Goal: Task Accomplishment & Management: Manage account settings

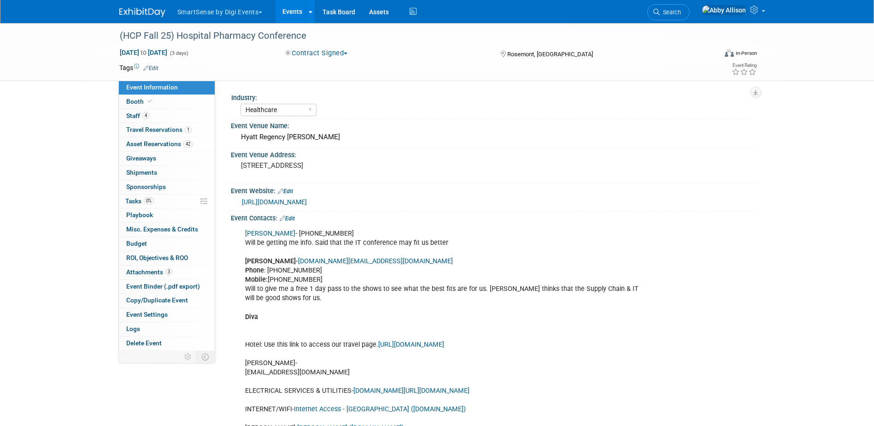
select select "Healthcare"
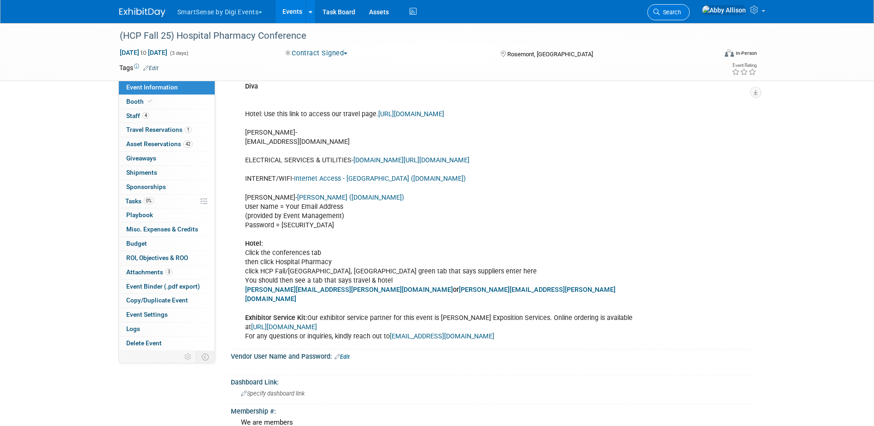
drag, startPoint x: 0, startPoint y: 0, endPoint x: 705, endPoint y: 15, distance: 704.9
click at [681, 15] on span "Search" at bounding box center [670, 12] width 21 height 7
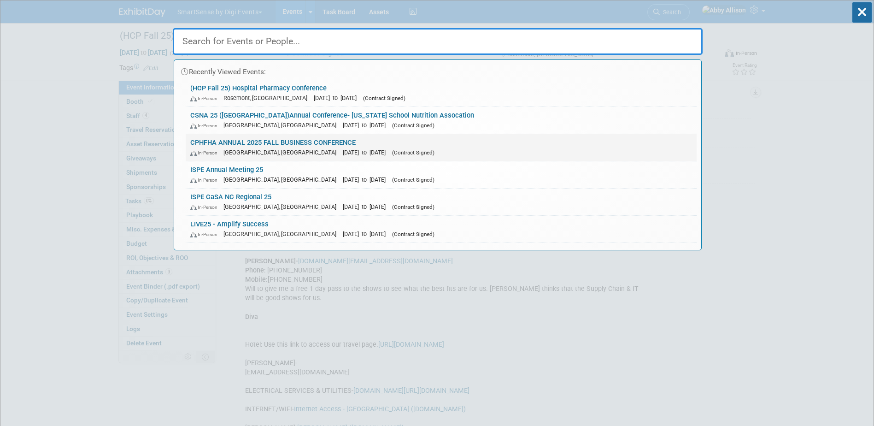
click at [216, 143] on link "CPHFHA ANNUAL 2025 FALL BUSINESS CONFERENCE In-Person Gatineau, Canada Sep 27, …" at bounding box center [441, 147] width 511 height 27
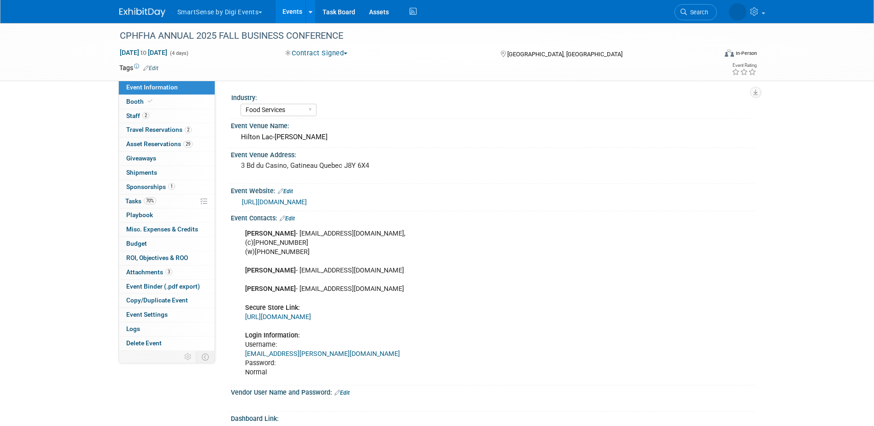
select select "Food Services"
click at [135, 127] on span "Travel Reservations 2" at bounding box center [158, 129] width 65 height 7
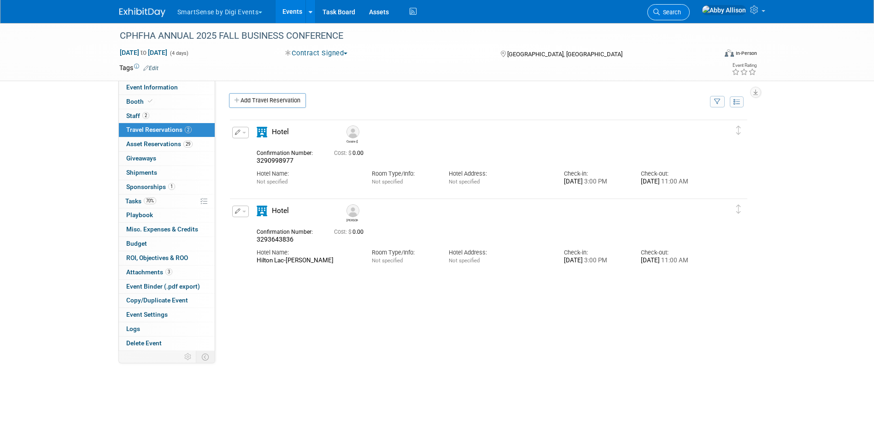
click at [660, 12] on icon at bounding box center [657, 12] width 6 height 6
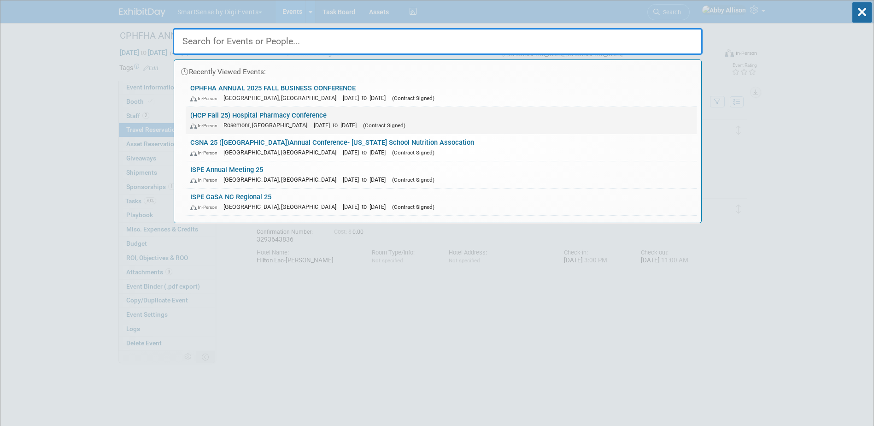
click at [289, 115] on link "(HCP Fall 25) Hospital Pharmacy Conference In-Person Rosemont, IL Sep 29, 2025 …" at bounding box center [441, 120] width 511 height 27
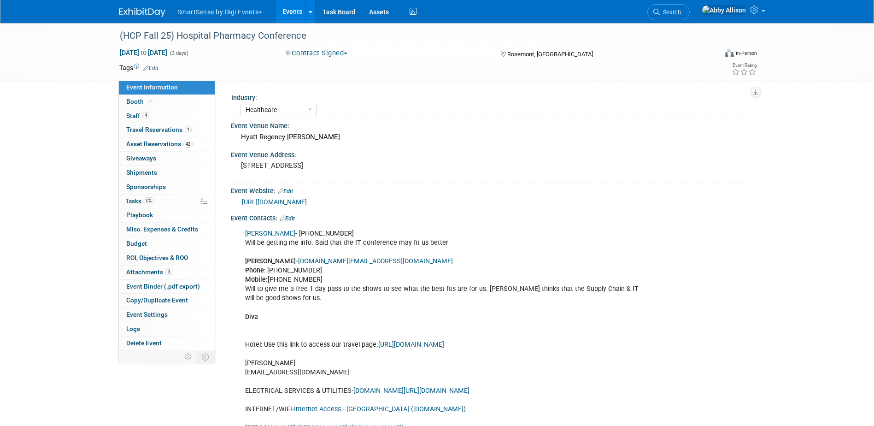
select select "Healthcare"
click at [681, 13] on span "Search" at bounding box center [670, 12] width 21 height 7
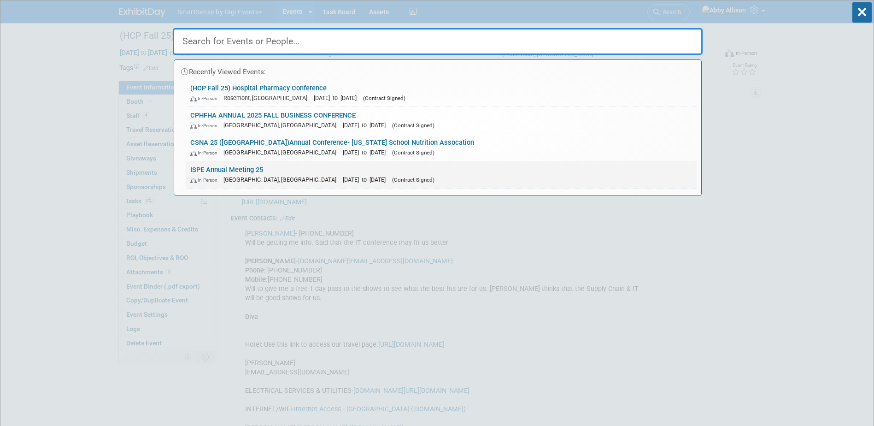
click at [248, 171] on link "ISPE Annual Meeting 25 In-Person Charlotte, NC Oct 26, 2025 to Oct 29, 2025 (Co…" at bounding box center [441, 174] width 511 height 27
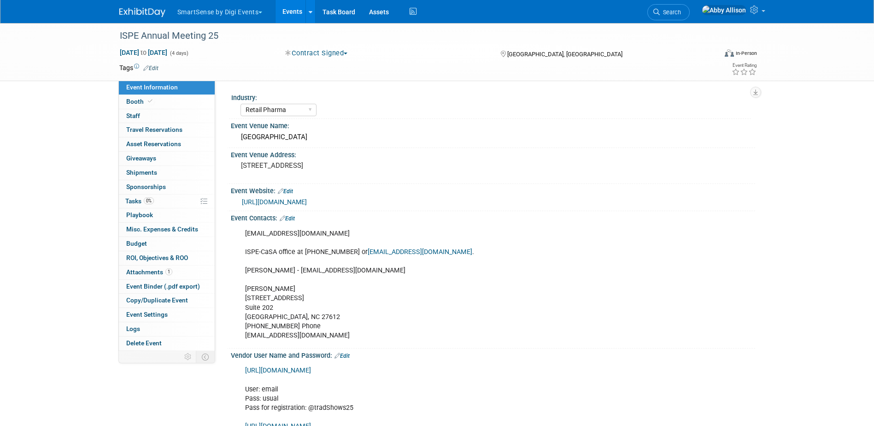
select select "Retail Pharma"
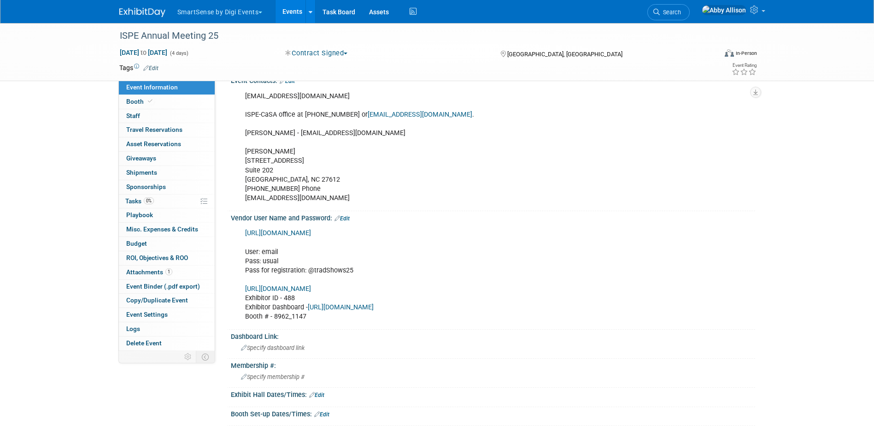
scroll to position [138, 0]
click at [347, 218] on link "Edit" at bounding box center [342, 217] width 15 height 6
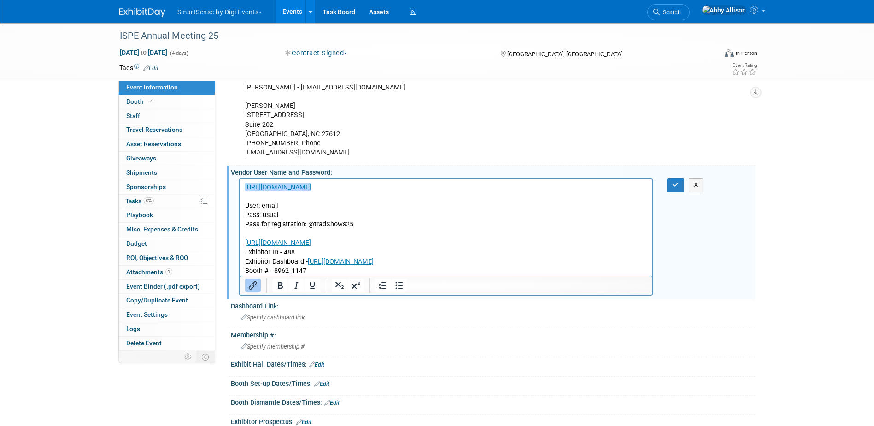
scroll to position [184, 0]
drag, startPoint x: 312, startPoint y: 270, endPoint x: 471, endPoint y: 443, distance: 235.2
click at [239, 267] on html "[URL][DOMAIN_NAME] User: email Pass: usual Pass for registration: @tradShows25 …" at bounding box center [445, 226] width 413 height 96
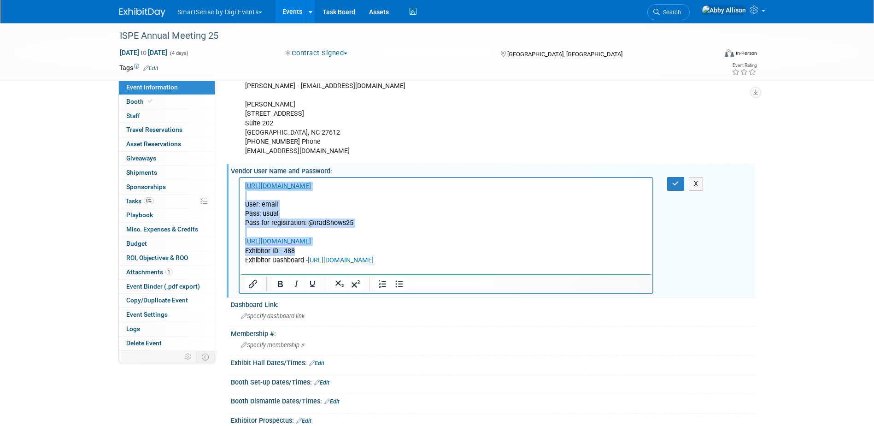
drag, startPoint x: 303, startPoint y: 248, endPoint x: 242, endPoint y: 180, distance: 91.4
click at [242, 180] on html "[URL][DOMAIN_NAME] User: email Pass: usual Pass for registration: @tradShows25 …" at bounding box center [445, 226] width 413 height 96
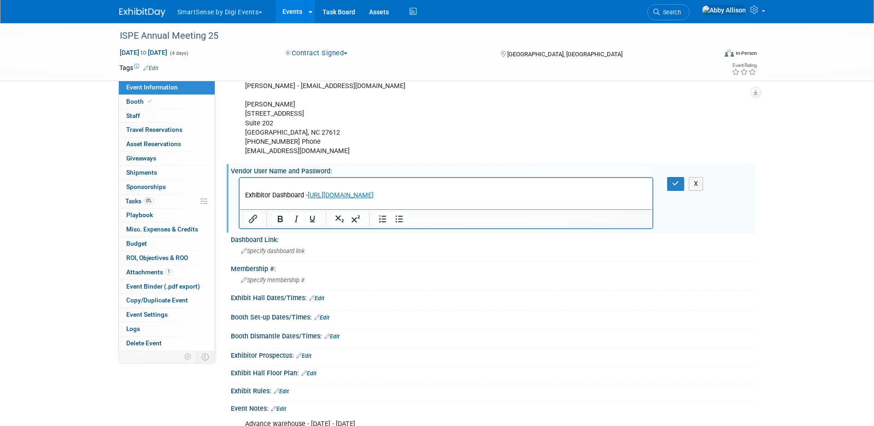
click at [242, 192] on html "Exhibitor Dashboard - [URL][DOMAIN_NAME]" at bounding box center [445, 193] width 413 height 31
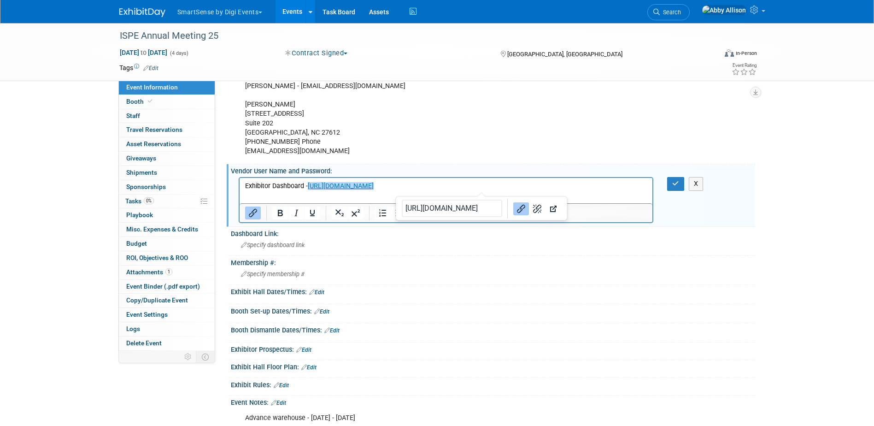
drag, startPoint x: 495, startPoint y: 187, endPoint x: 309, endPoint y: 185, distance: 185.3
click at [309, 185] on p "Exhibitor Dashboard - [URL][DOMAIN_NAME]﻿" at bounding box center [446, 191] width 403 height 18
click at [670, 180] on button "button" at bounding box center [675, 183] width 17 height 13
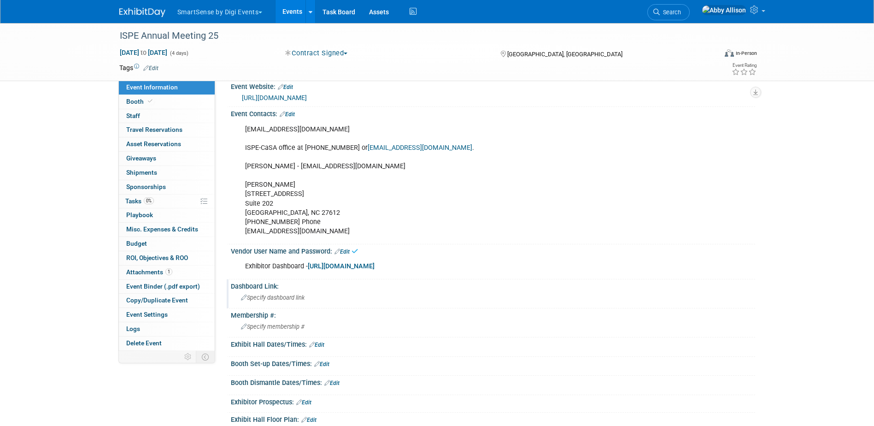
scroll to position [46, 0]
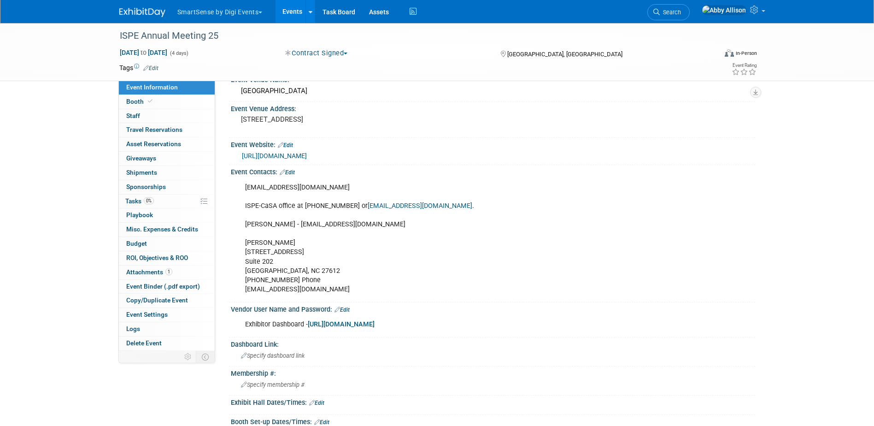
click at [289, 171] on link "Edit" at bounding box center [287, 172] width 15 height 6
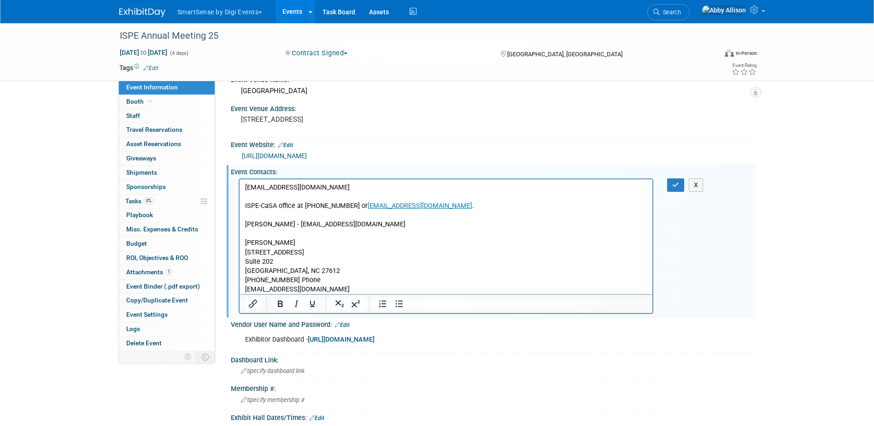
scroll to position [0, 0]
drag, startPoint x: 371, startPoint y: 292, endPoint x: 237, endPoint y: 184, distance: 172.1
click at [239, 184] on html "[EMAIL_ADDRESS][DOMAIN_NAME] ISPE-CaSA office at [PHONE_NUMBER] or [EMAIL_ADDRE…" at bounding box center [445, 236] width 413 height 115
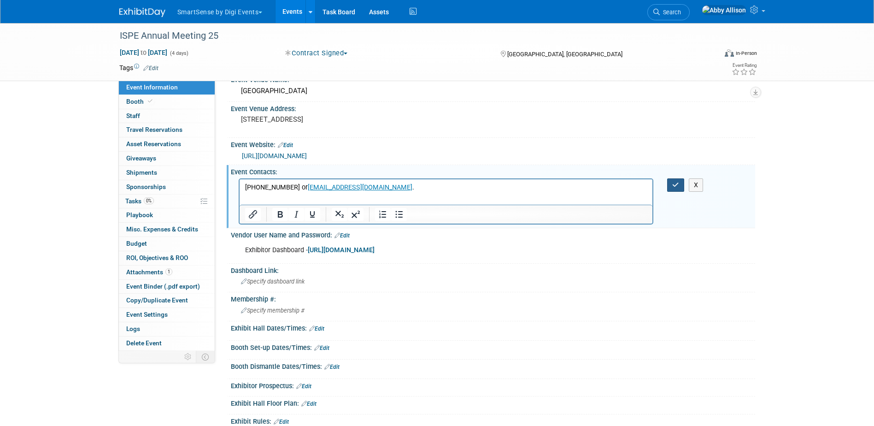
click at [672, 189] on button "button" at bounding box center [675, 184] width 17 height 13
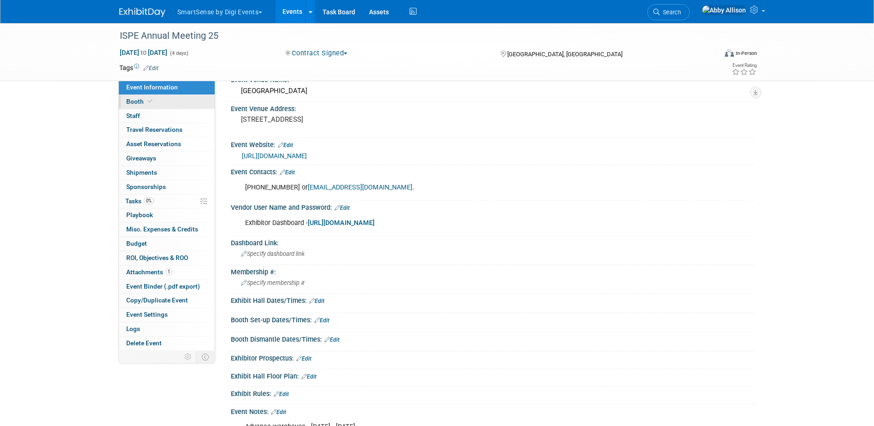
click at [134, 104] on span "Booth" at bounding box center [140, 101] width 28 height 7
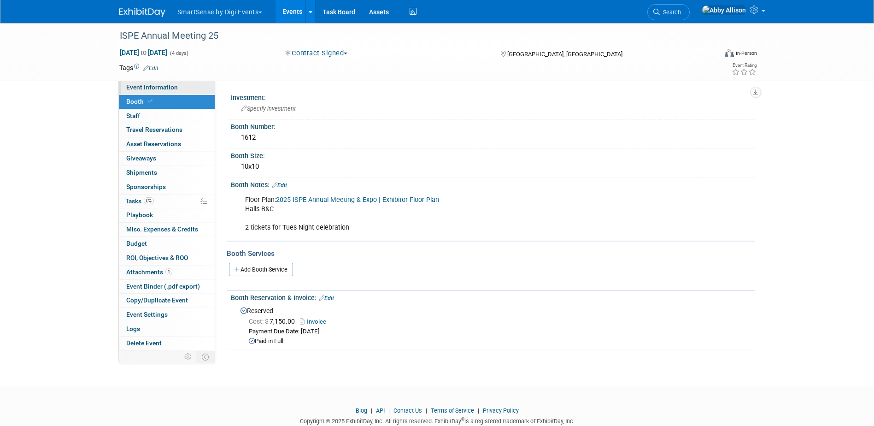
click at [136, 89] on span "Event Information" at bounding box center [152, 86] width 52 height 7
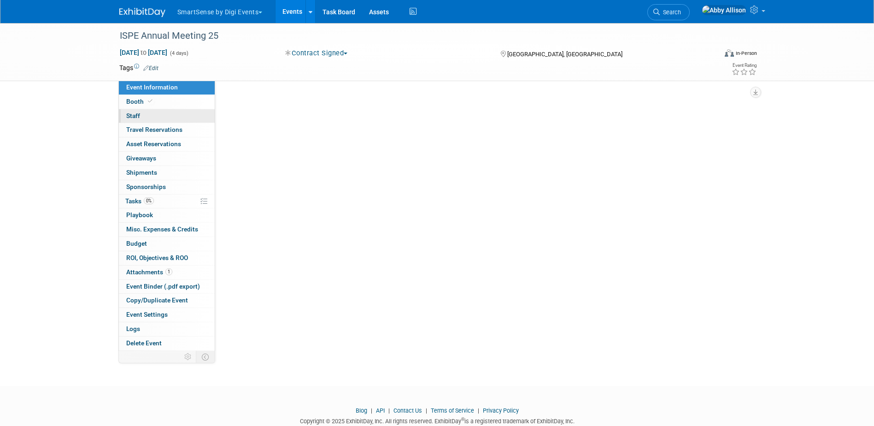
select select "Retail Pharma"
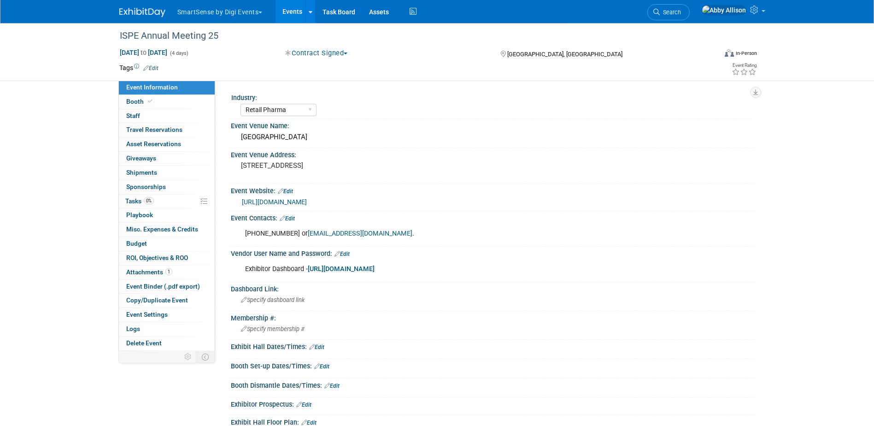
click at [371, 268] on link "[URL][DOMAIN_NAME]" at bounding box center [341, 269] width 67 height 8
click at [290, 189] on link "Edit" at bounding box center [285, 191] width 15 height 6
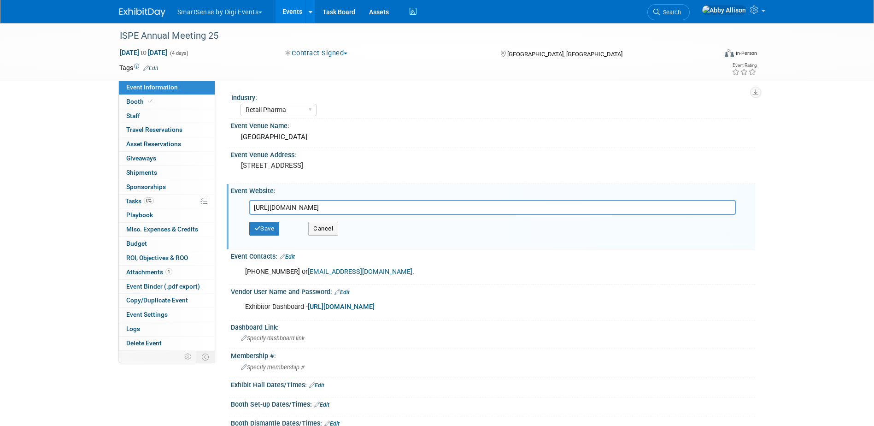
drag, startPoint x: 386, startPoint y: 209, endPoint x: 247, endPoint y: 199, distance: 139.6
click at [247, 199] on div "[URL][DOMAIN_NAME] Save Cancel" at bounding box center [495, 221] width 507 height 49
type input "[URL][DOMAIN_NAME]"
click at [261, 224] on button "Save" at bounding box center [264, 229] width 30 height 14
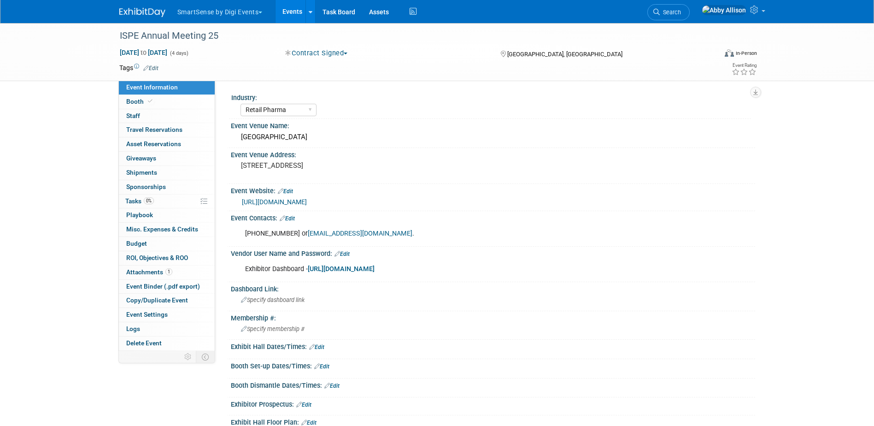
click at [348, 253] on link "Edit" at bounding box center [342, 254] width 15 height 6
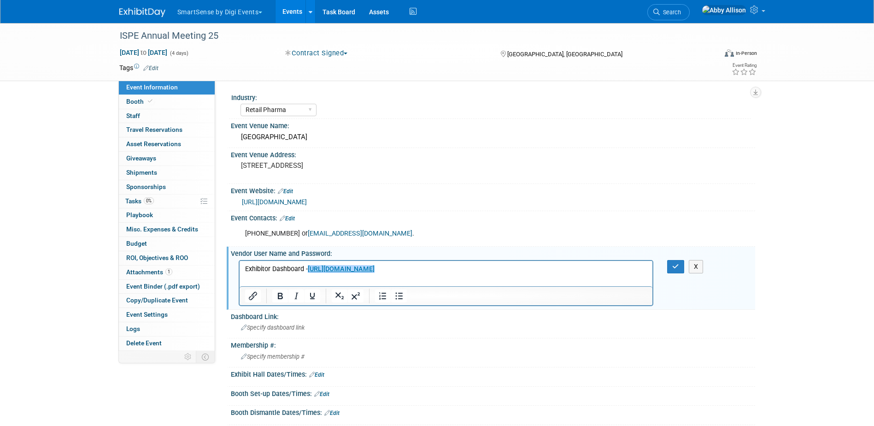
click at [449, 273] on html "Exhibitor Dashboard - [URL][DOMAIN_NAME]﻿" at bounding box center [445, 266] width 413 height 13
click at [473, 294] on icon "Link" at bounding box center [477, 291] width 8 height 8
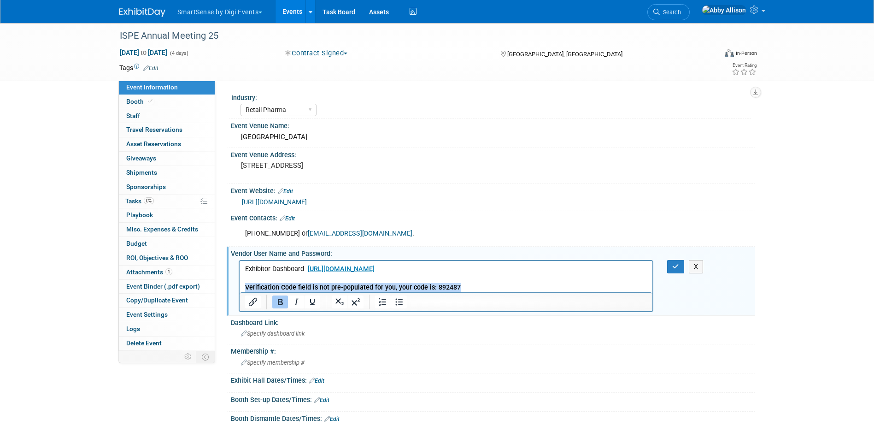
drag, startPoint x: 460, startPoint y: 287, endPoint x: 195, endPoint y: 294, distance: 264.6
click at [239, 292] on html "Exhibitor Dashboard - [URL][DOMAIN_NAME] Verification Code field is not pre-pop…" at bounding box center [445, 275] width 413 height 31
click at [281, 300] on icon "Bold" at bounding box center [280, 301] width 11 height 11
click at [672, 266] on button "button" at bounding box center [675, 266] width 17 height 13
